Goal: Information Seeking & Learning: Find specific fact

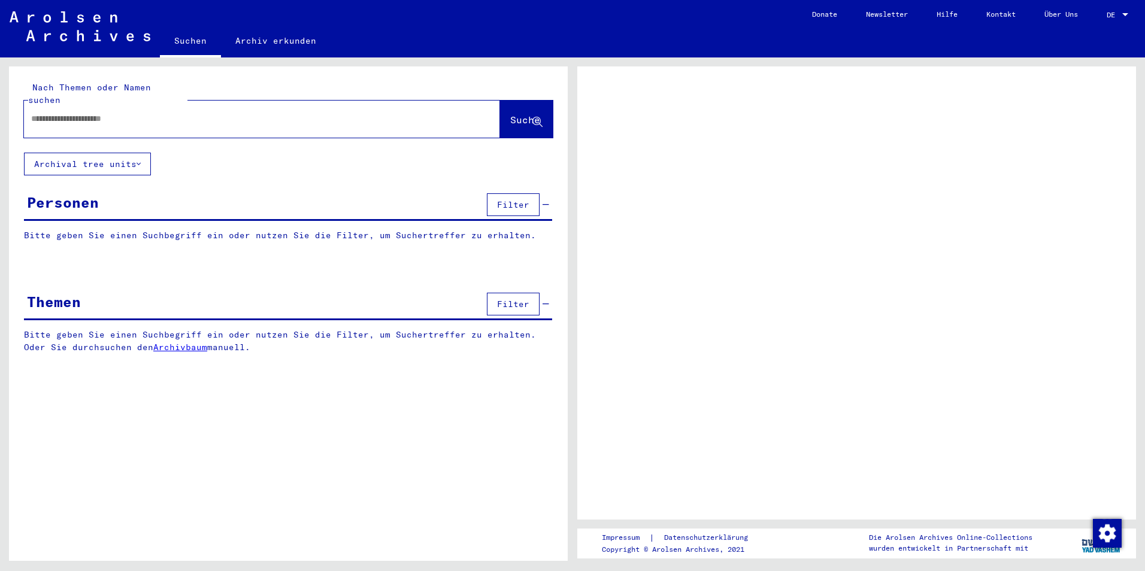
click at [129, 113] on input "text" at bounding box center [251, 119] width 440 height 13
type input "**********"
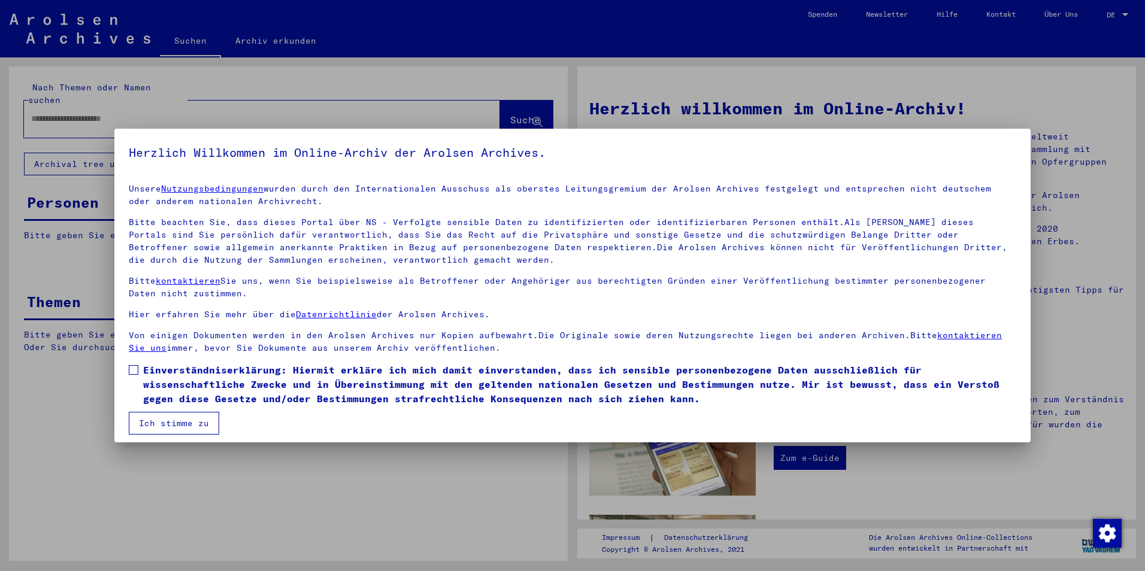
click at [181, 419] on button "Ich stimme zu" at bounding box center [174, 423] width 90 height 23
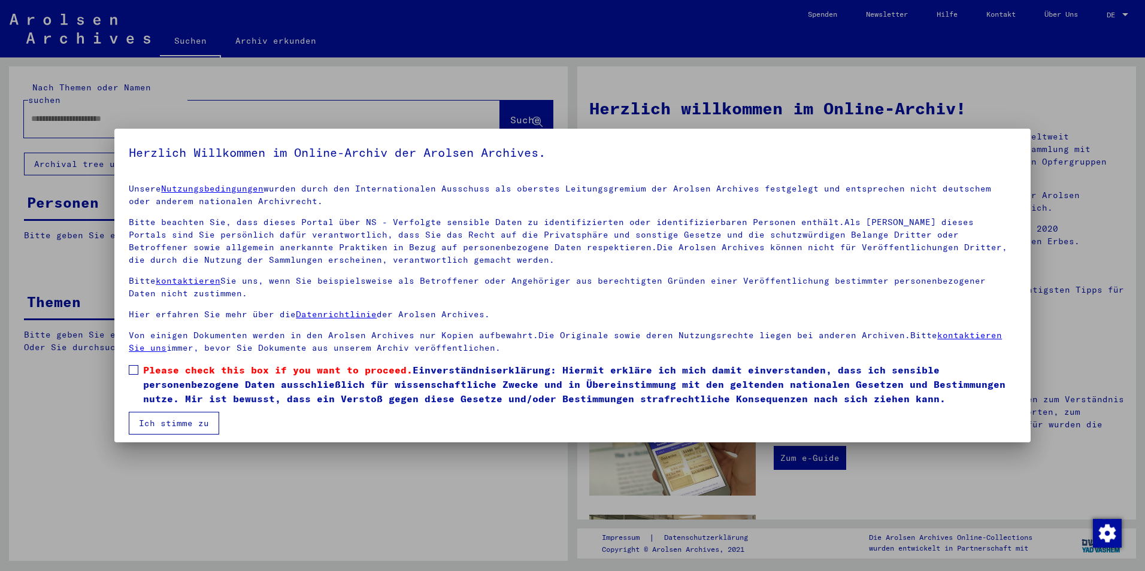
scroll to position [6, 0]
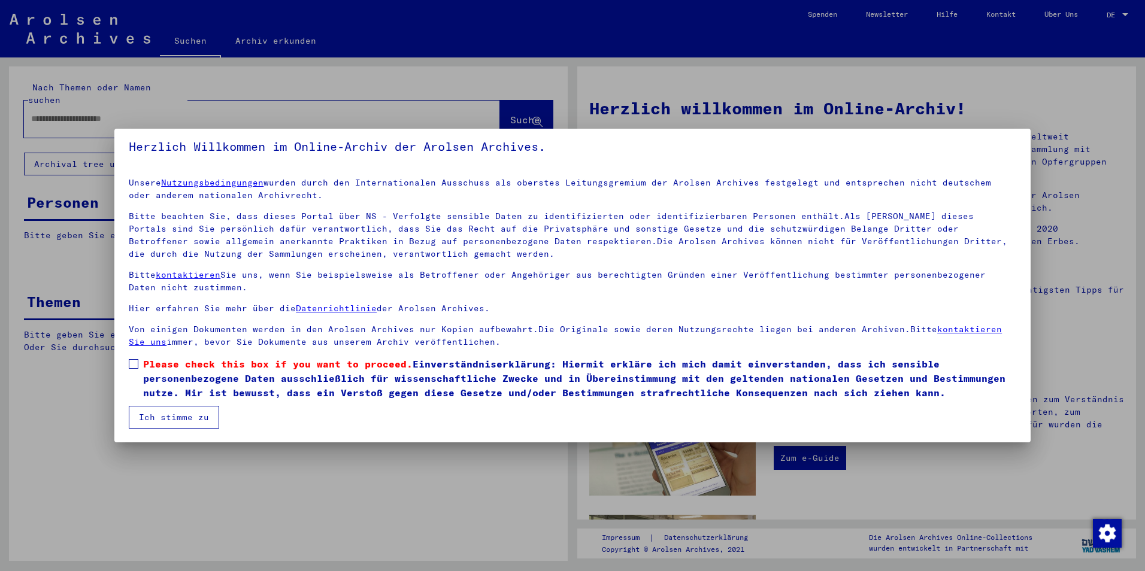
click at [135, 363] on span at bounding box center [134, 364] width 10 height 10
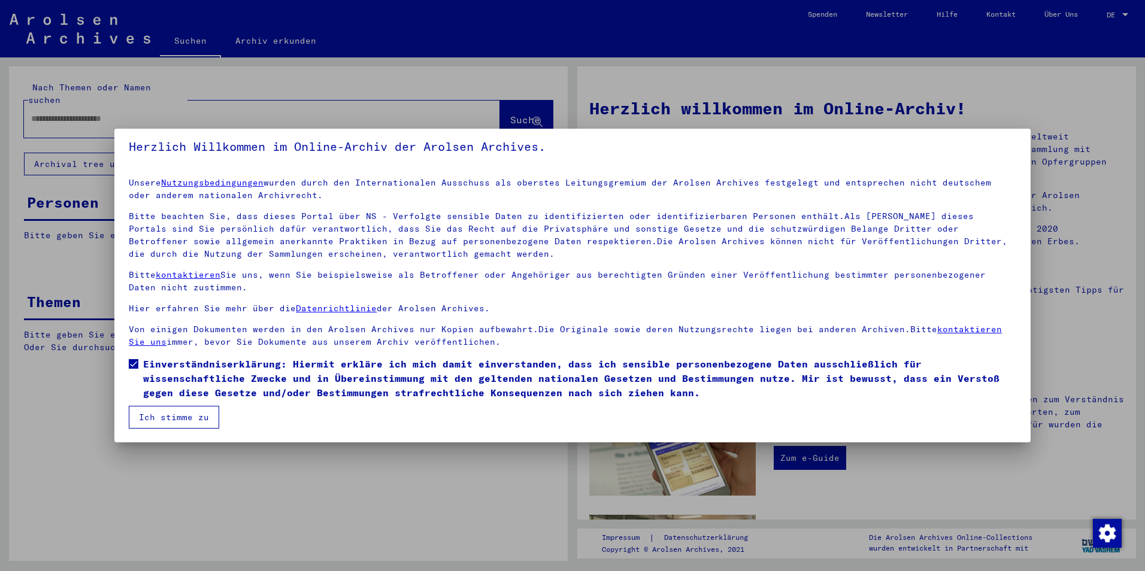
click at [156, 415] on button "Ich stimme zu" at bounding box center [174, 417] width 90 height 23
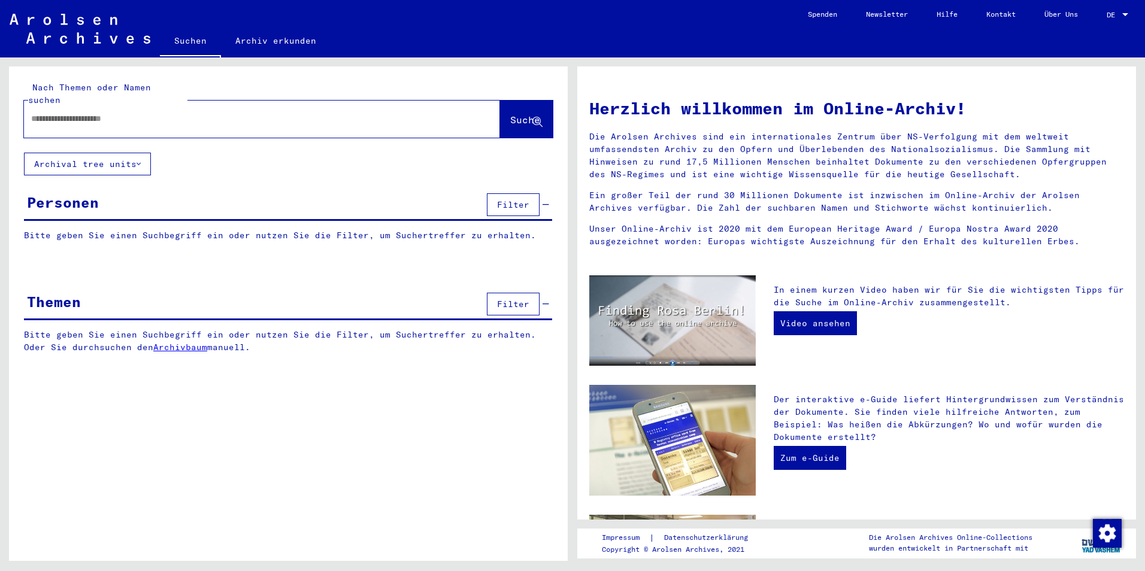
click at [94, 113] on div at bounding box center [244, 118] width 440 height 27
click at [96, 113] on input "text" at bounding box center [247, 119] width 433 height 13
type input "**********"
click at [511, 114] on span "Suche" at bounding box center [525, 120] width 30 height 12
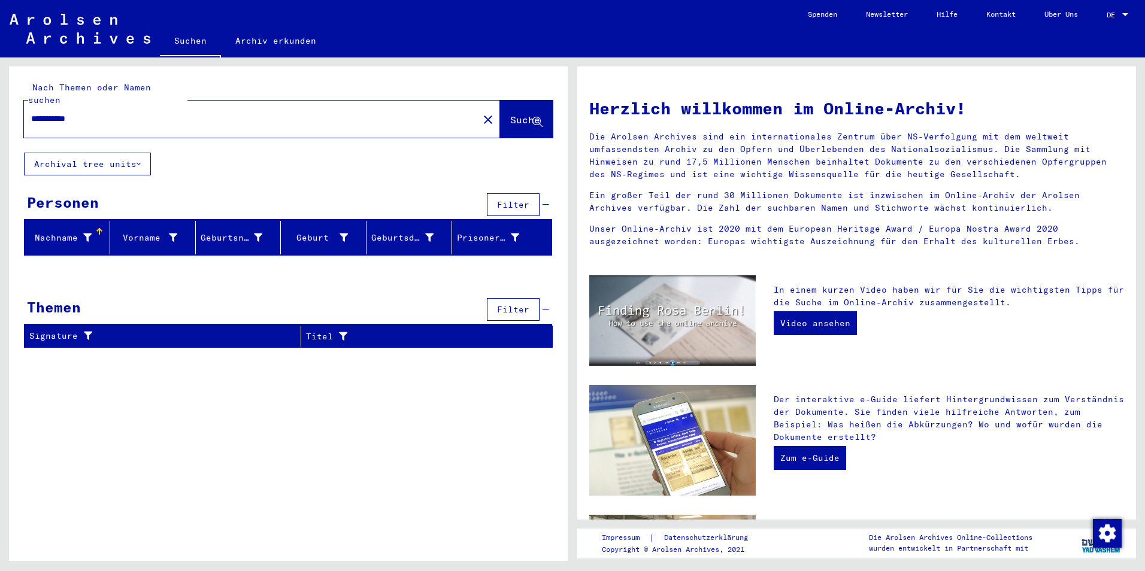
click at [135, 153] on button "Archival tree units" at bounding box center [87, 164] width 127 height 23
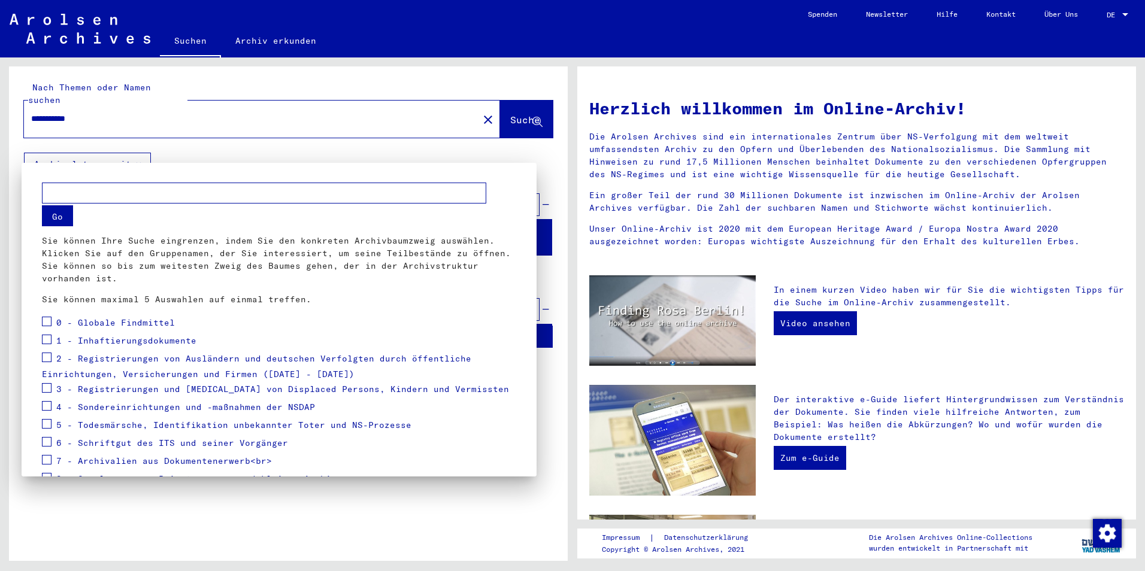
click at [243, 150] on div at bounding box center [572, 285] width 1145 height 571
